Goal: Task Accomplishment & Management: Manage account settings

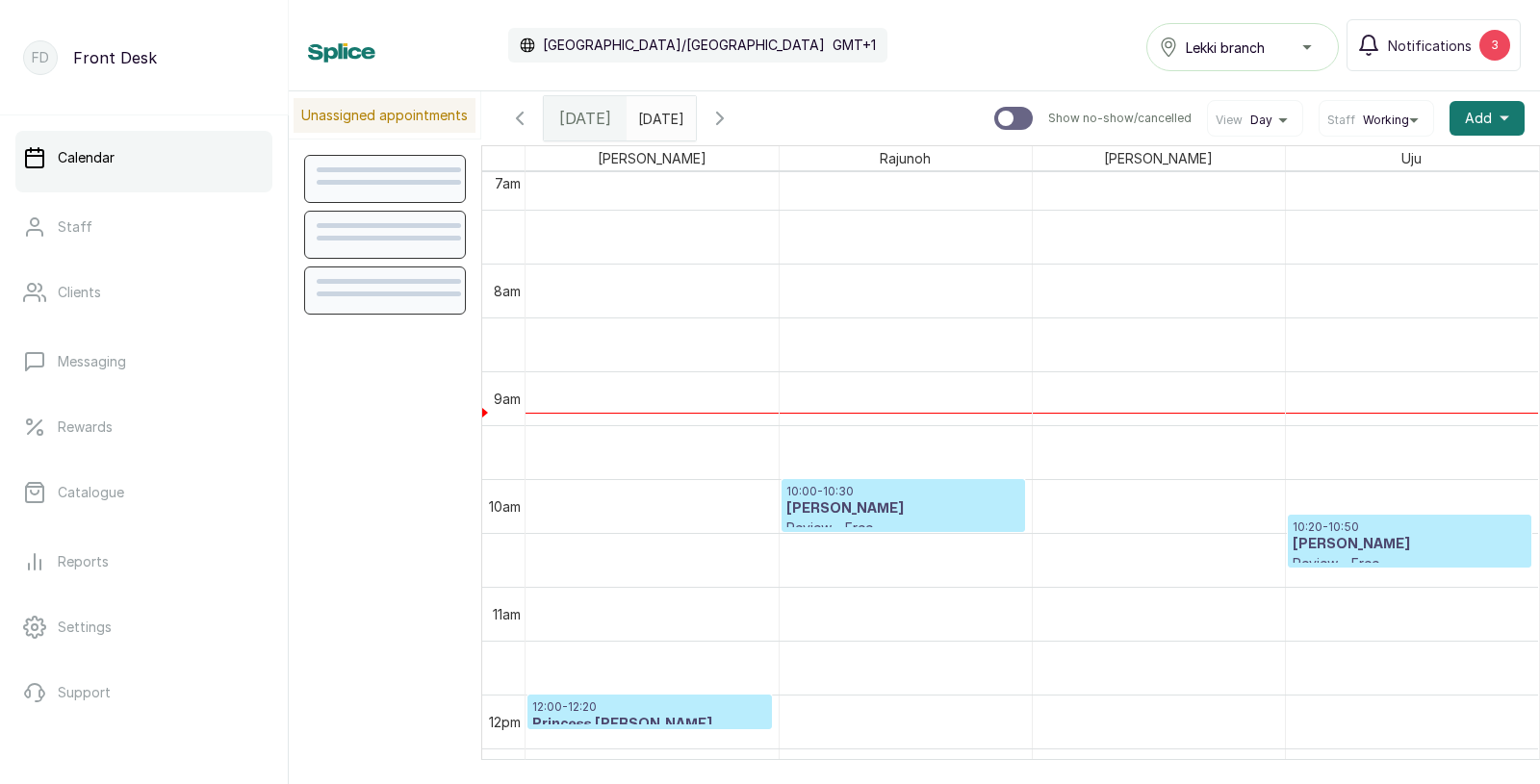
scroll to position [779, 0]
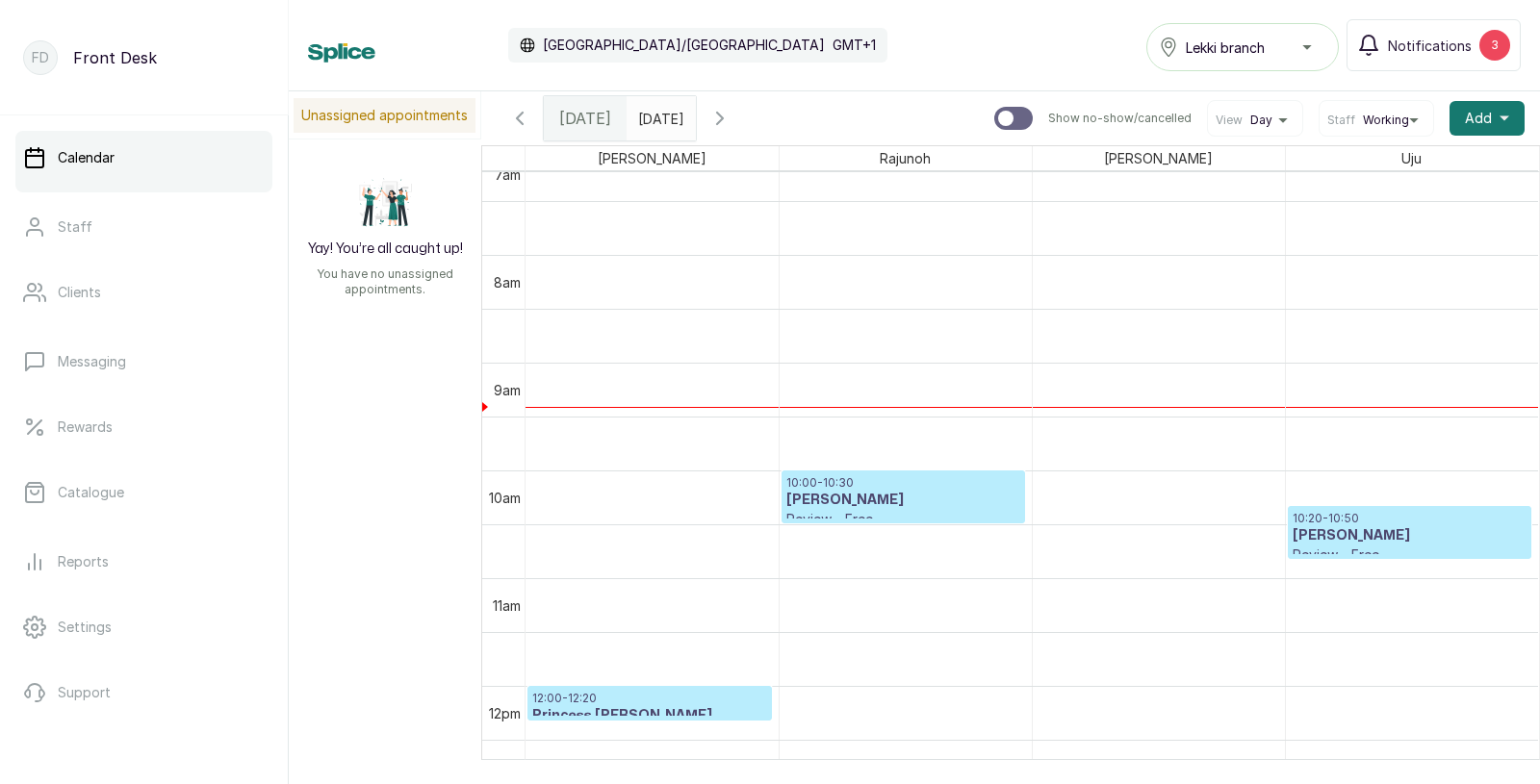
click at [597, 706] on h3 "Princess [PERSON_NAME]" at bounding box center [649, 716] width 235 height 20
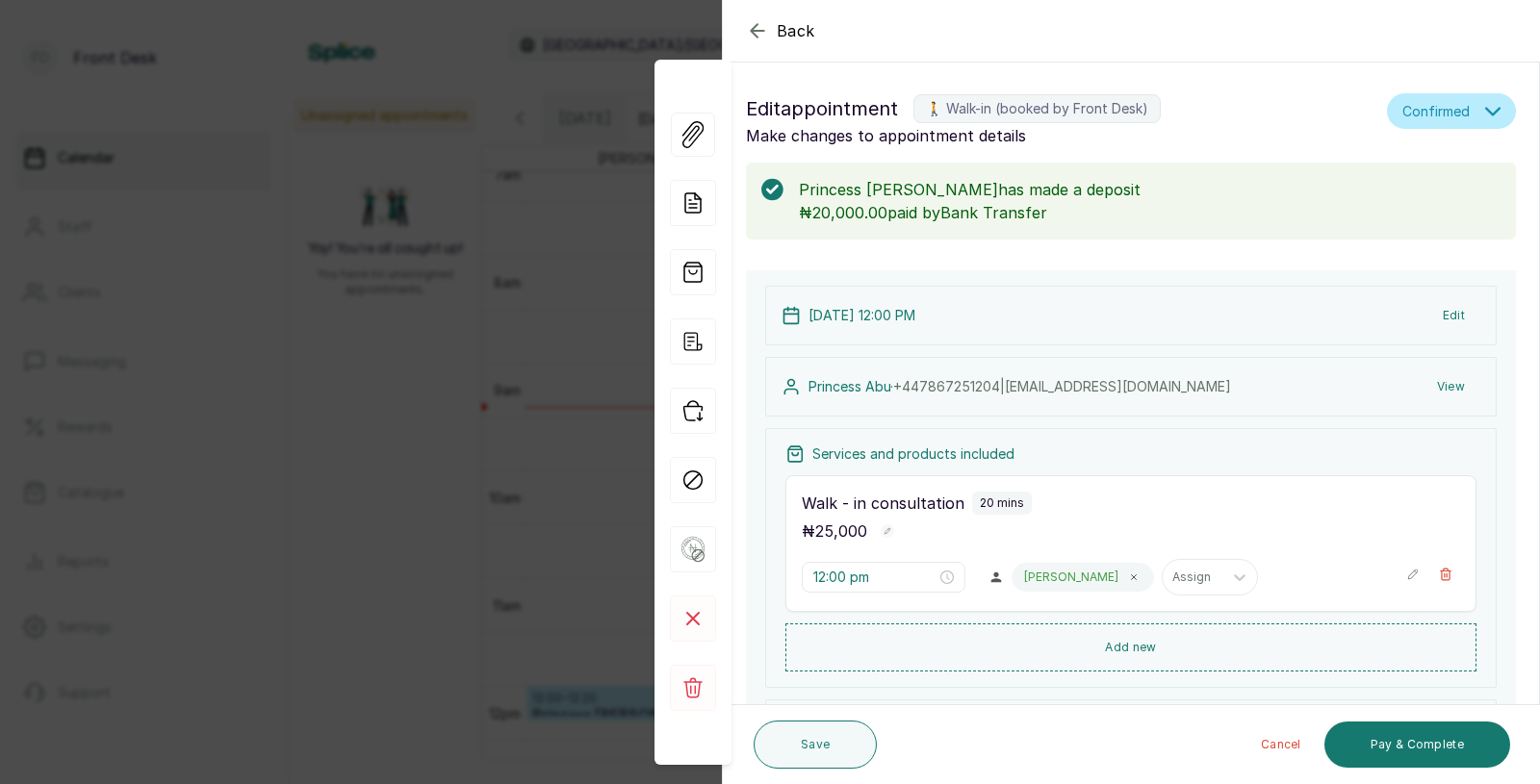
click at [325, 549] on div "Back Appointment Details Edit appointment 🚶 Walk-in (booked by Front Desk) Make…" at bounding box center [770, 392] width 1540 height 784
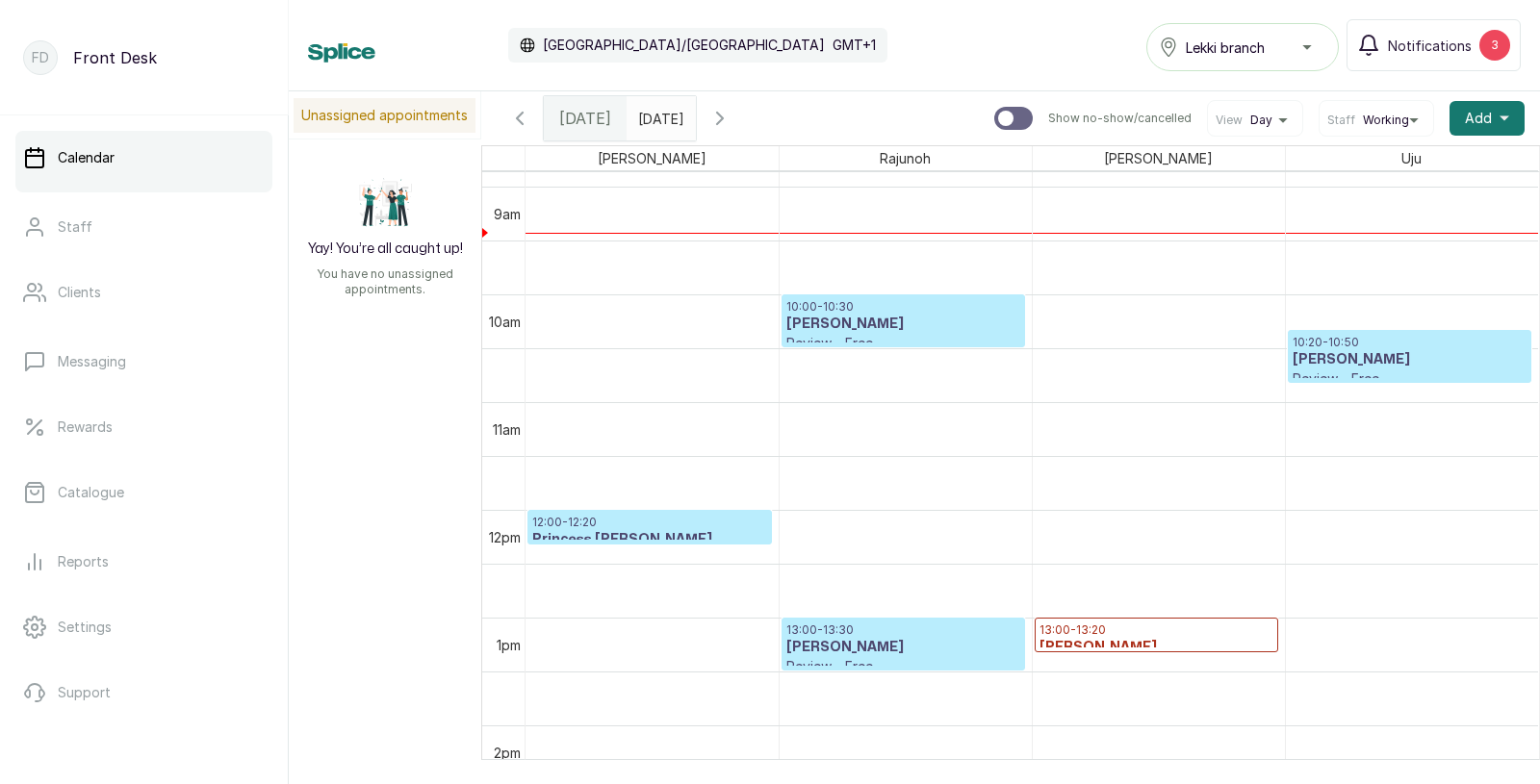
scroll to position [0, 0]
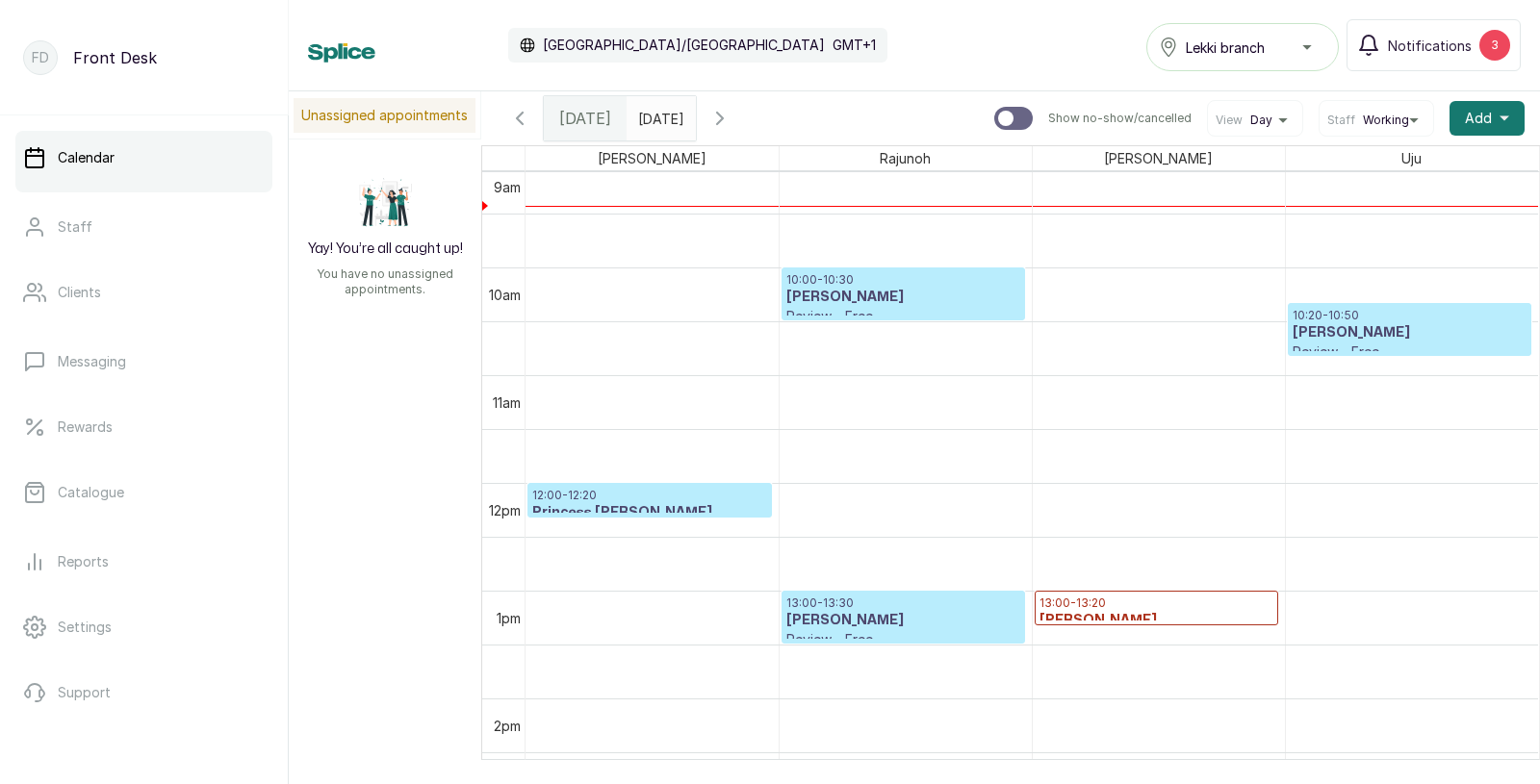
click at [1096, 607] on p "13:00 - 13:20" at bounding box center [1157, 603] width 234 height 16
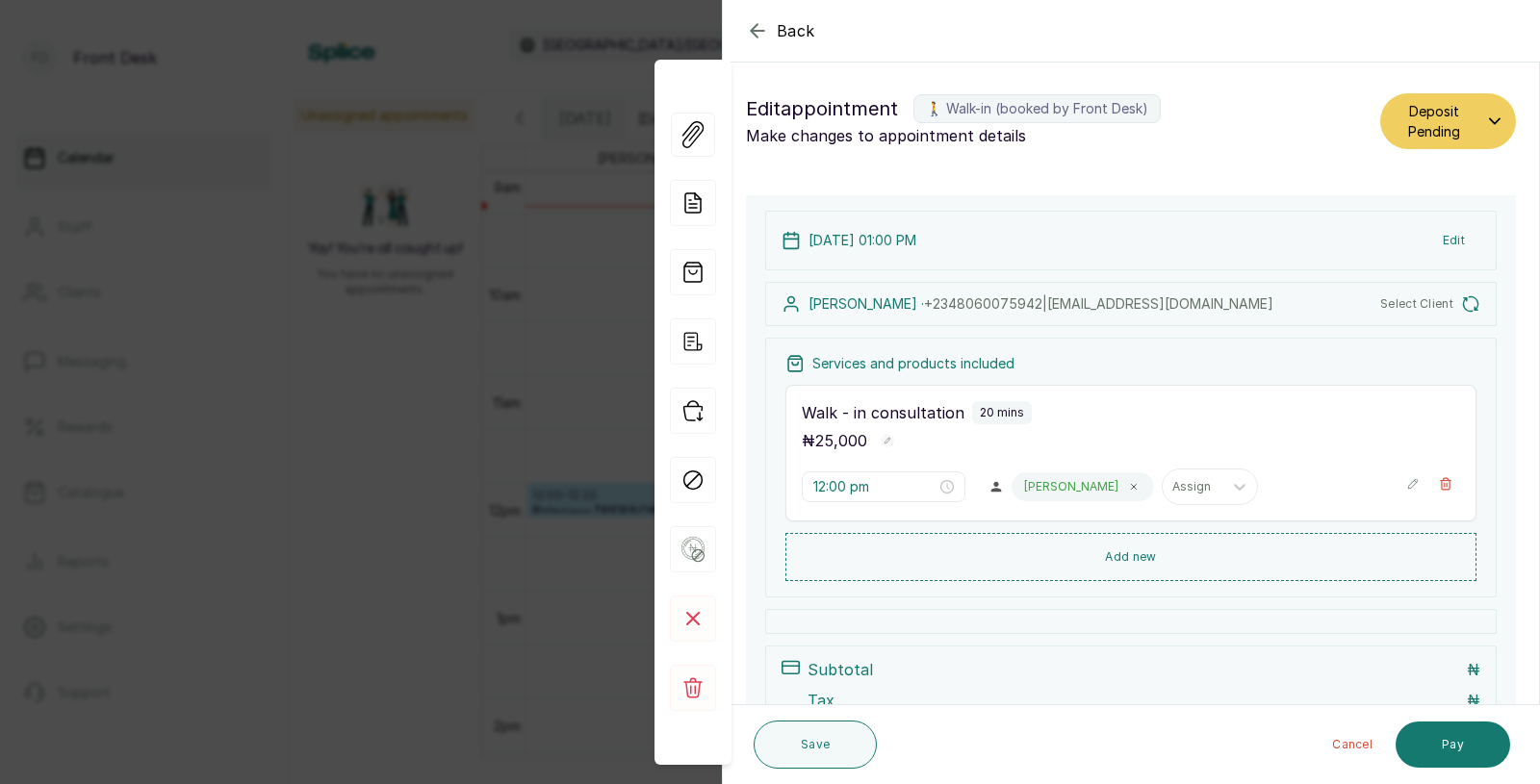
type input "1:00 pm"
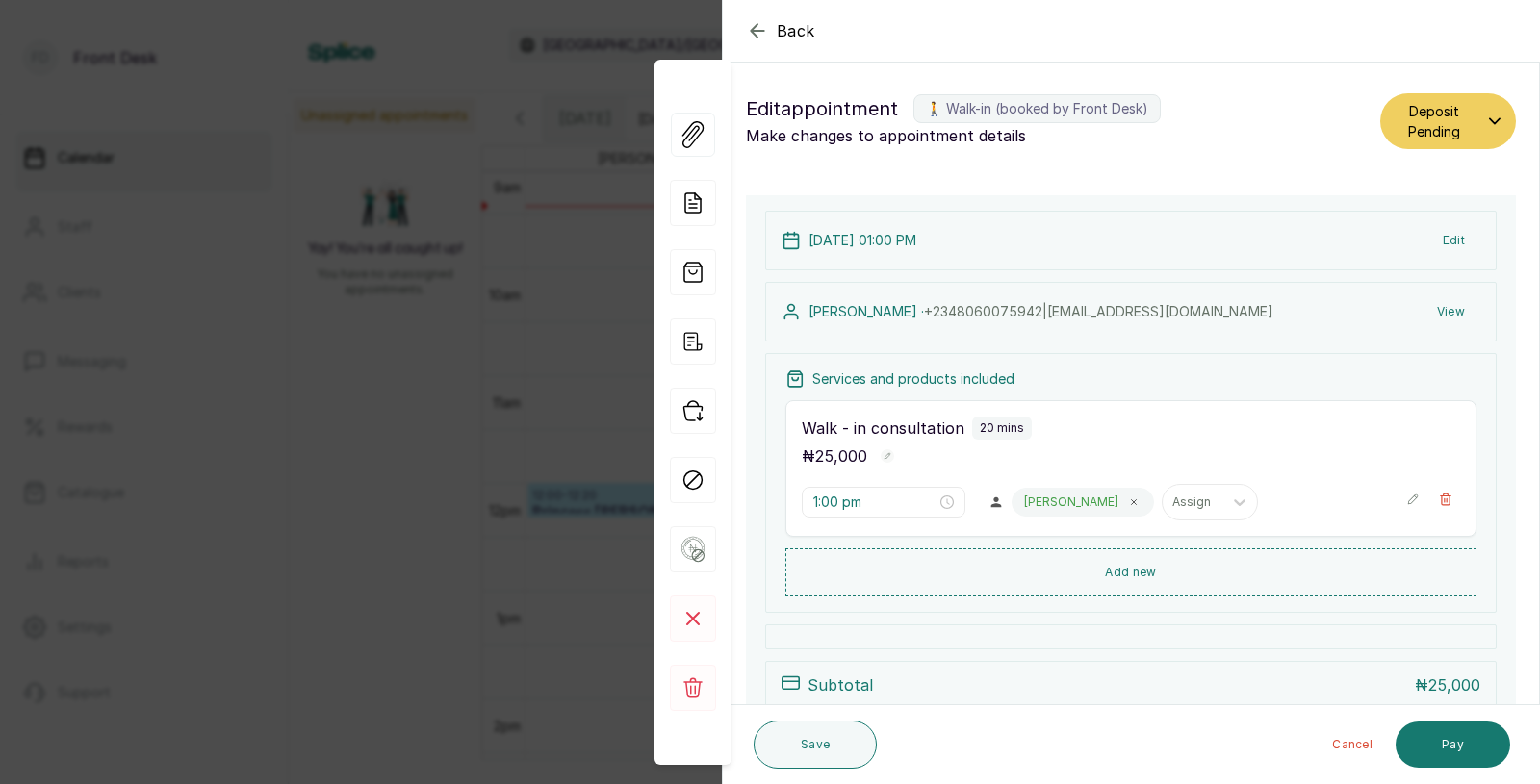
click at [758, 30] on icon "button" at bounding box center [757, 29] width 13 height 13
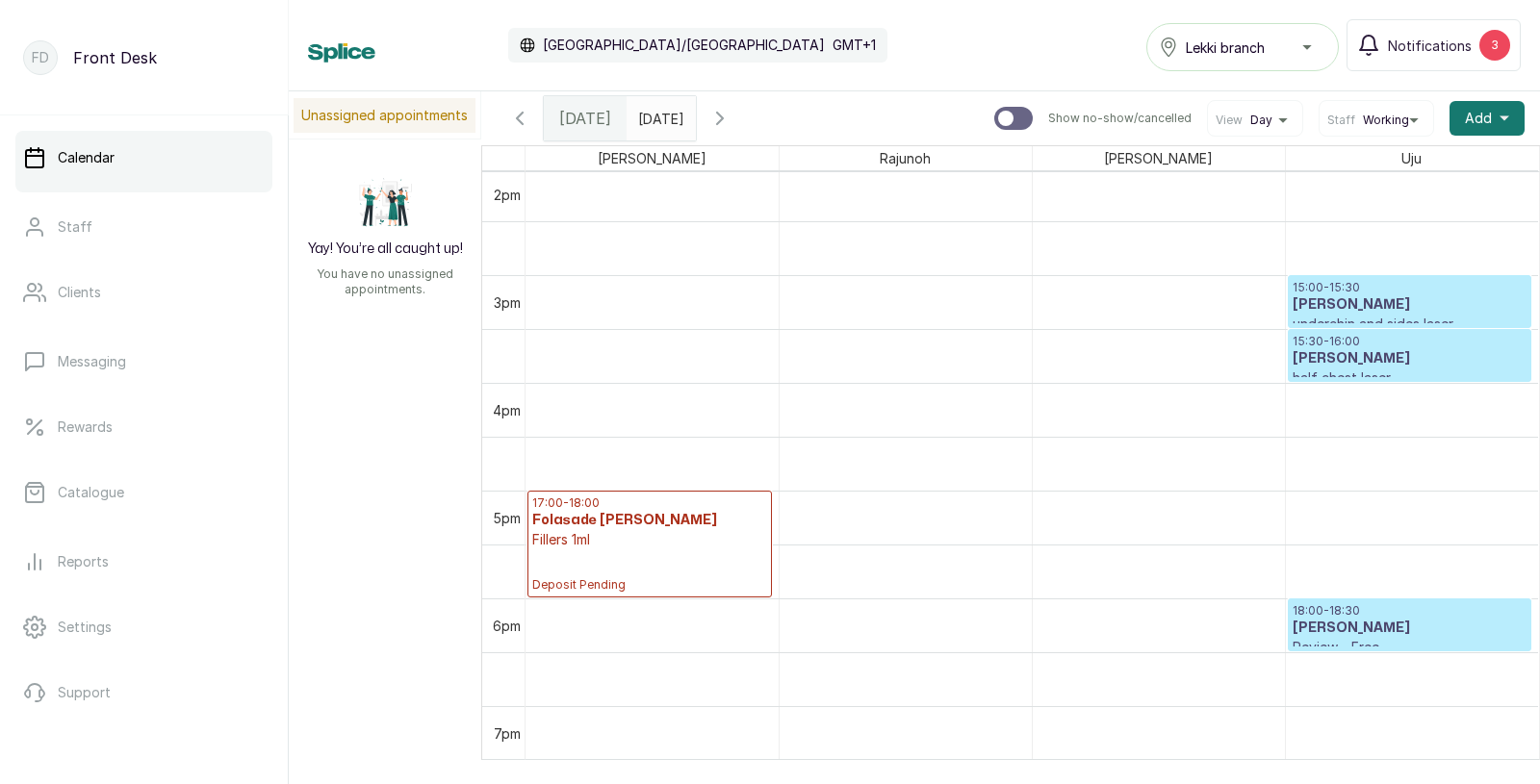
scroll to position [1521, 0]
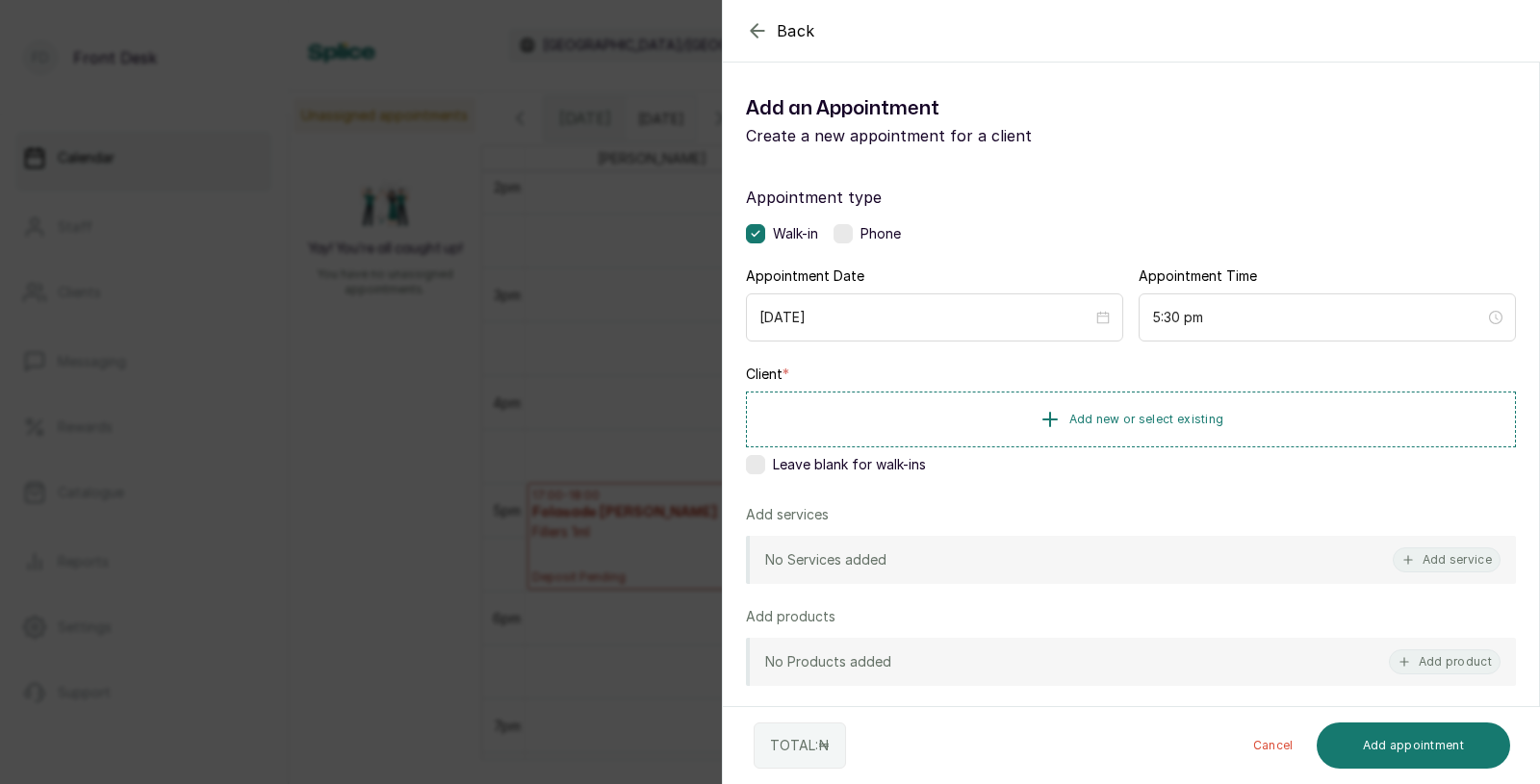
click at [762, 26] on icon "button" at bounding box center [758, 31] width 24 height 24
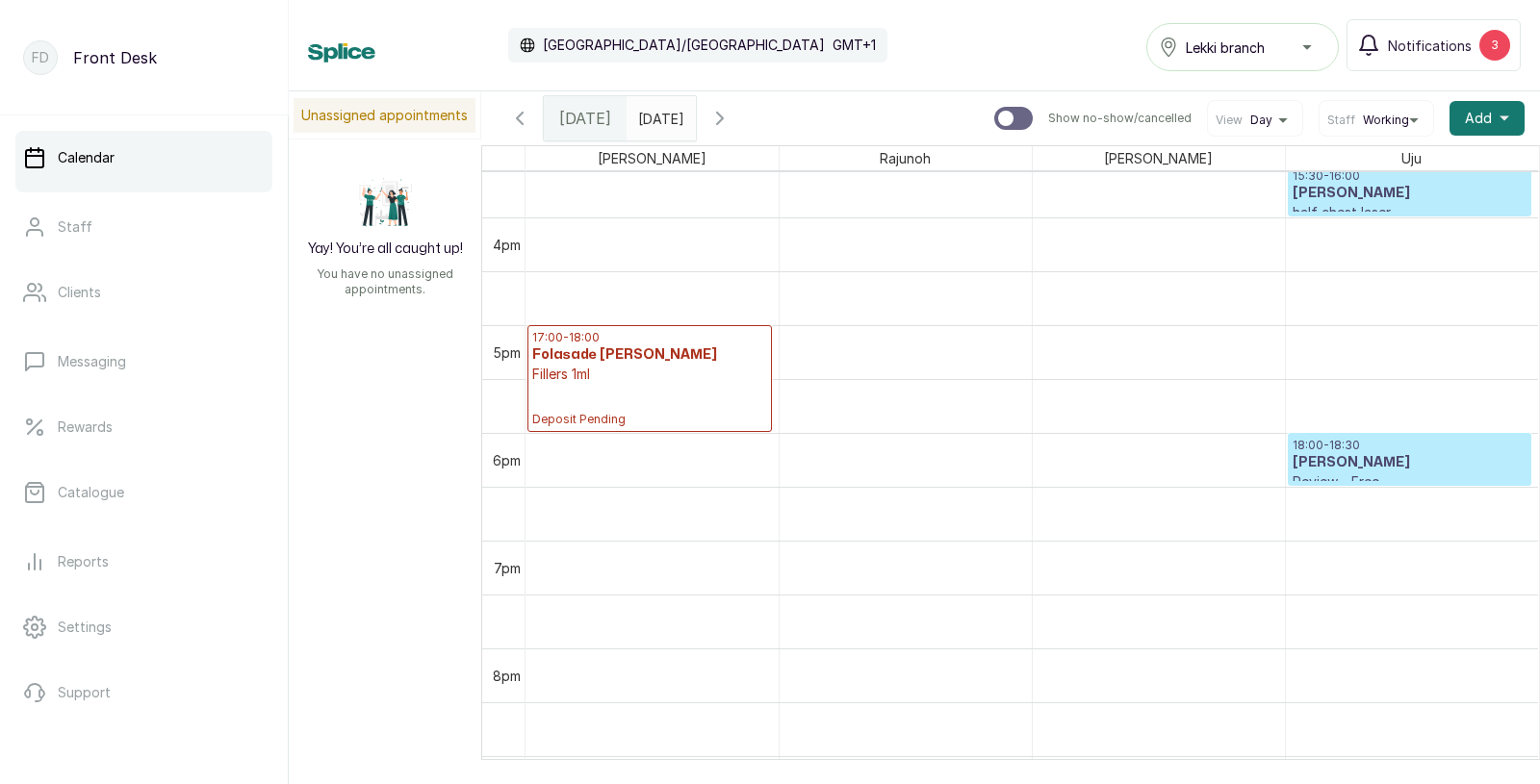
scroll to position [1646, 0]
